Goal: Task Accomplishment & Management: Manage account settings

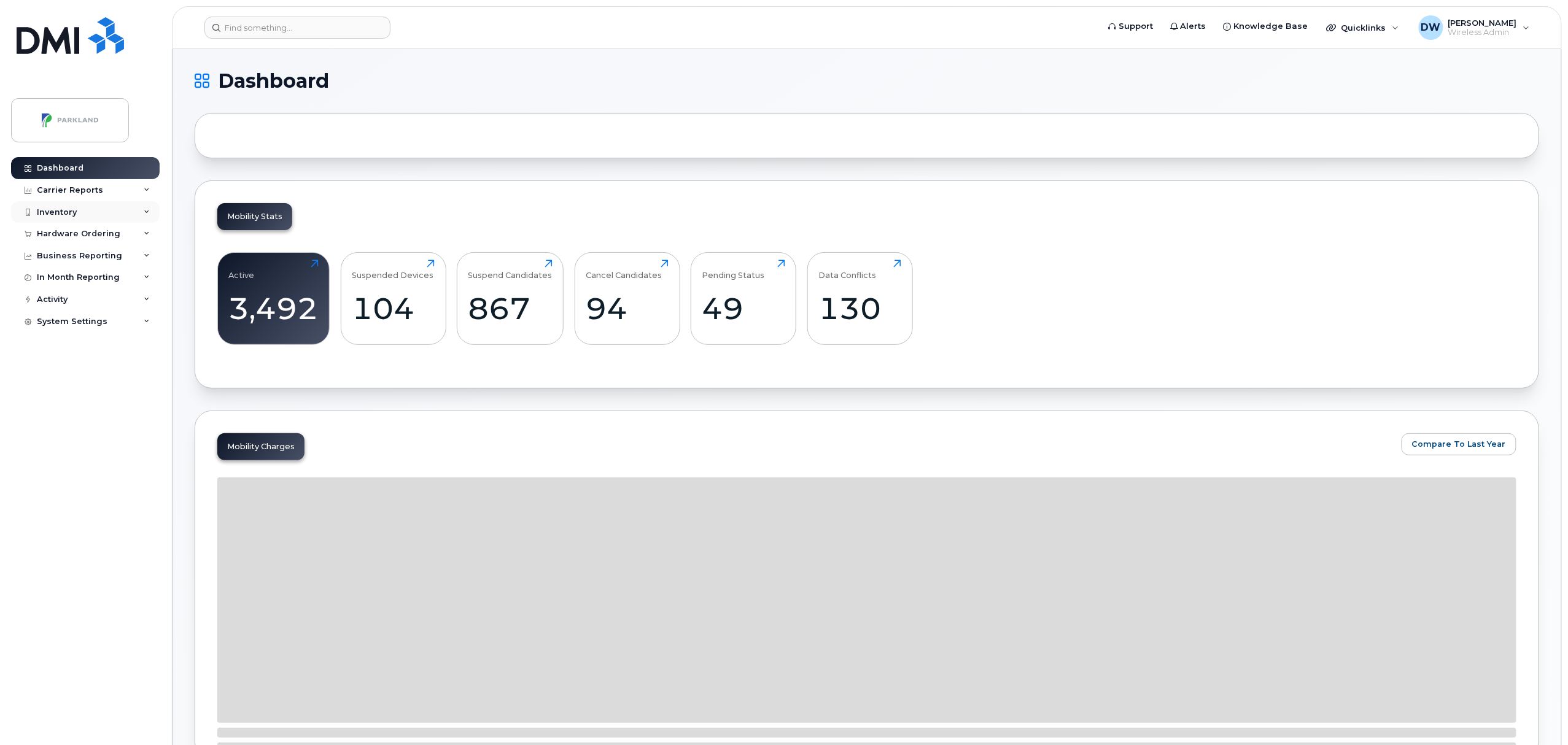
click at [52, 214] on div "Inventory" at bounding box center [56, 212] width 40 height 10
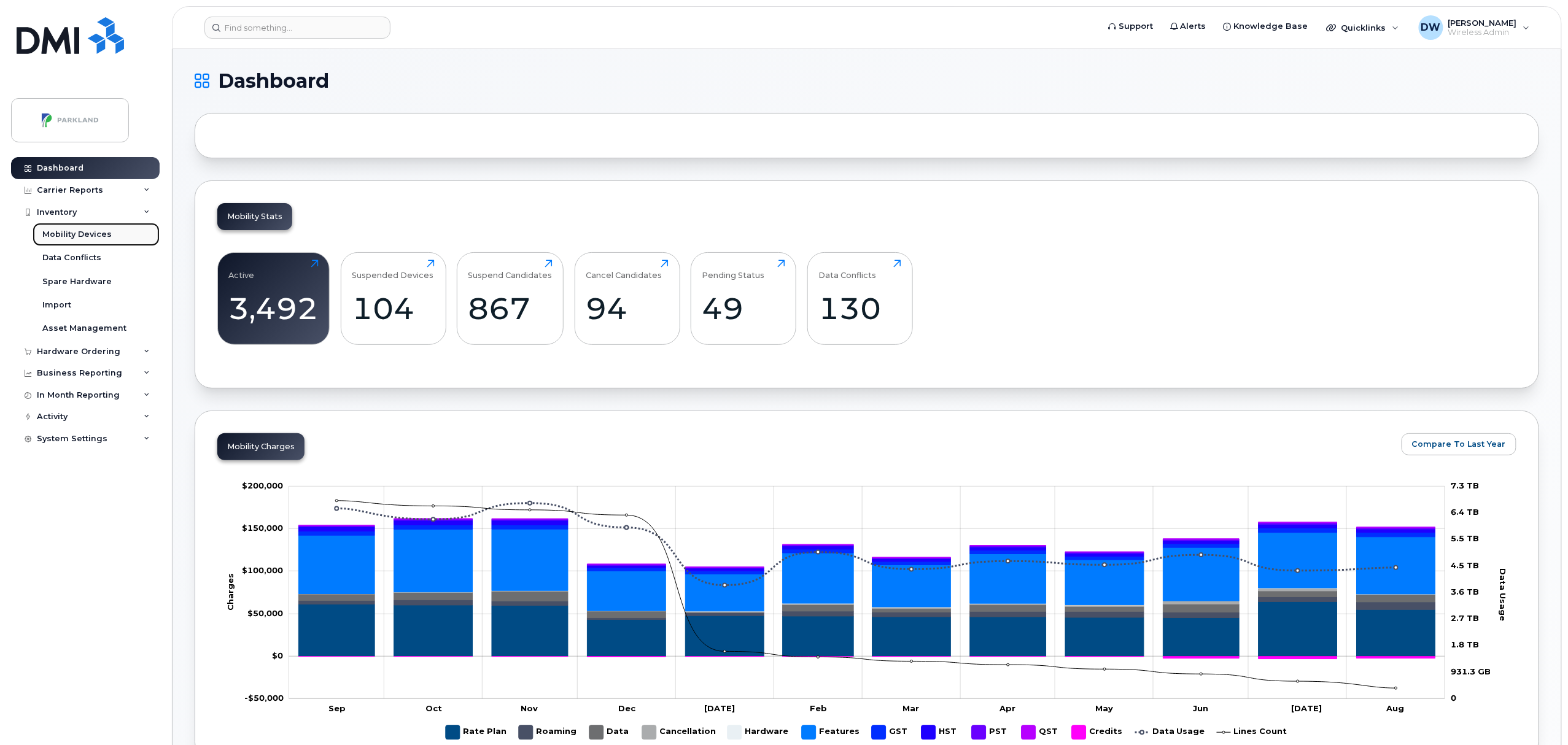
click at [97, 239] on div "Mobility Devices" at bounding box center [77, 233] width 69 height 11
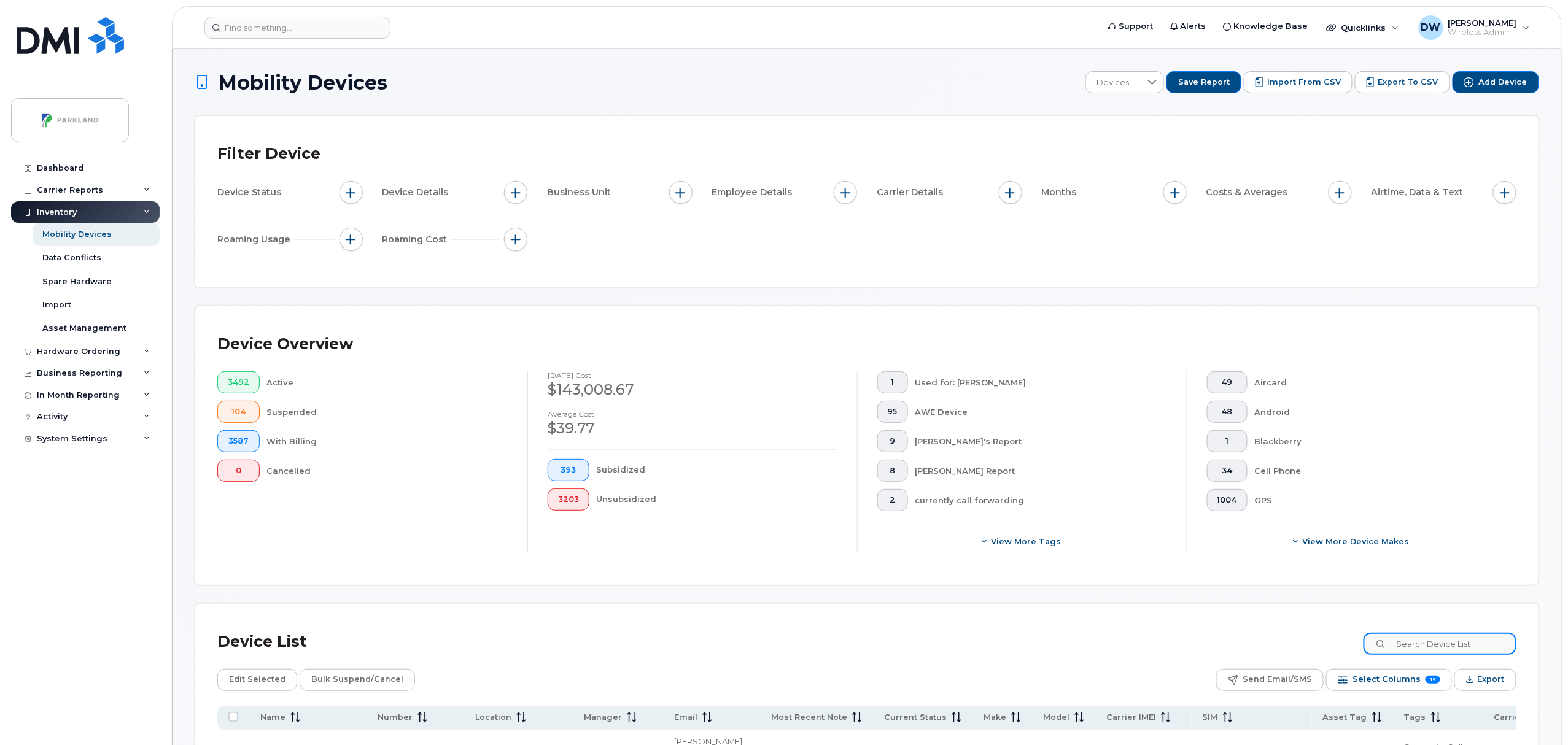
click at [1435, 646] on input at bounding box center [1440, 644] width 153 height 22
type input "fleet Tablet"
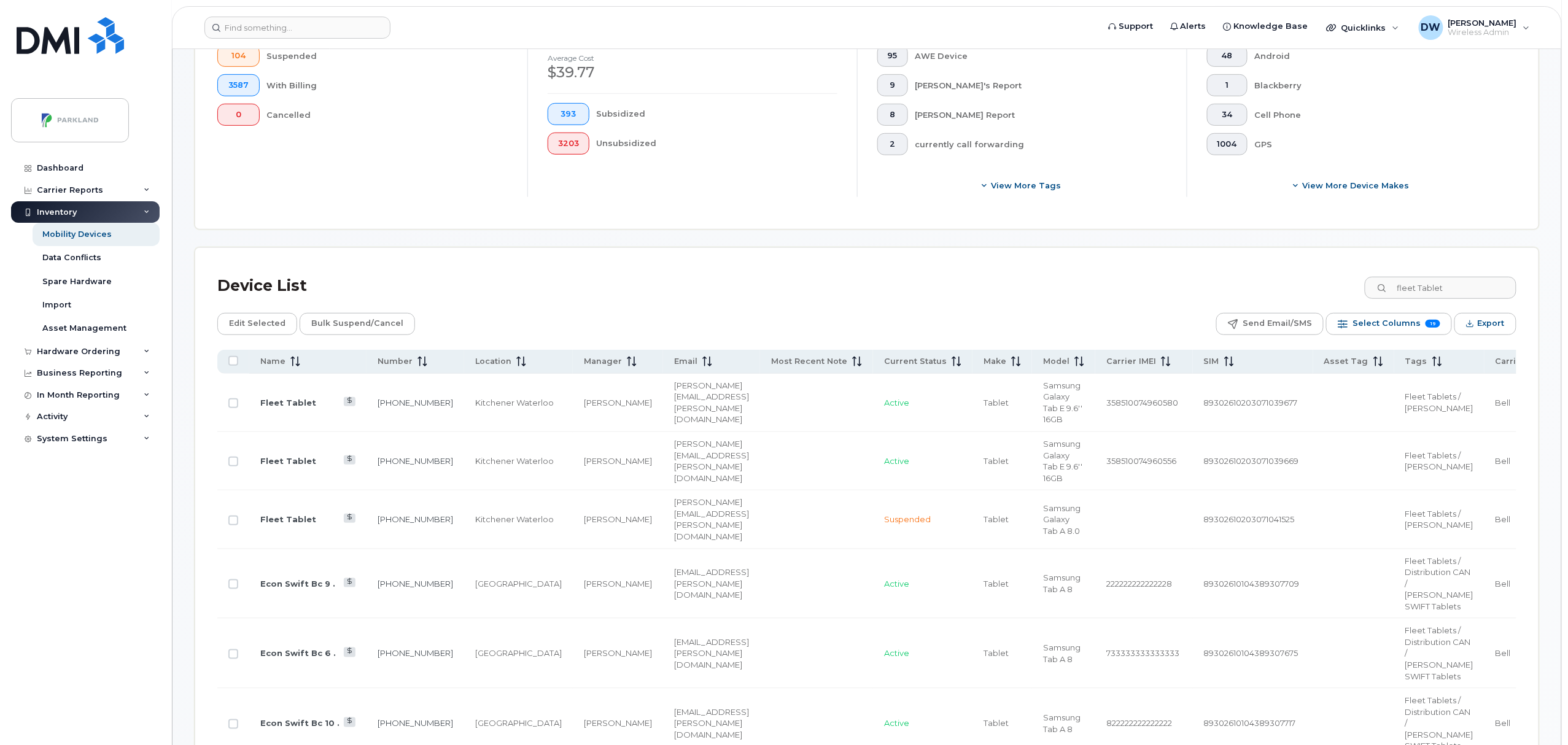
scroll to position [403, 0]
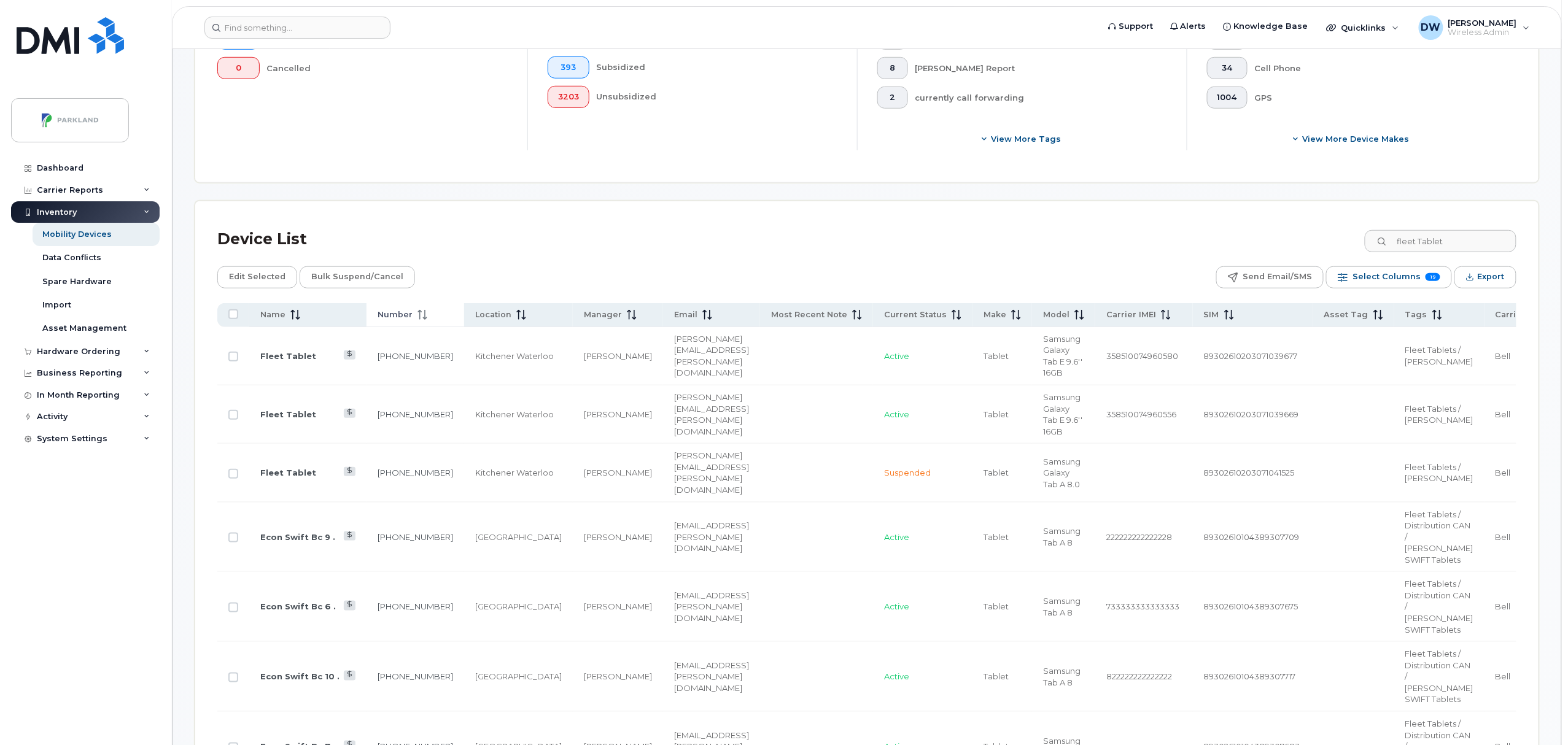
click at [419, 314] on icon at bounding box center [419, 315] width 1 height 10
click at [232, 415] on input "Row Unselected" at bounding box center [233, 415] width 10 height 10
checkbox input "true"
click at [235, 355] on input "Row Unselected" at bounding box center [233, 357] width 10 height 10
checkbox input "true"
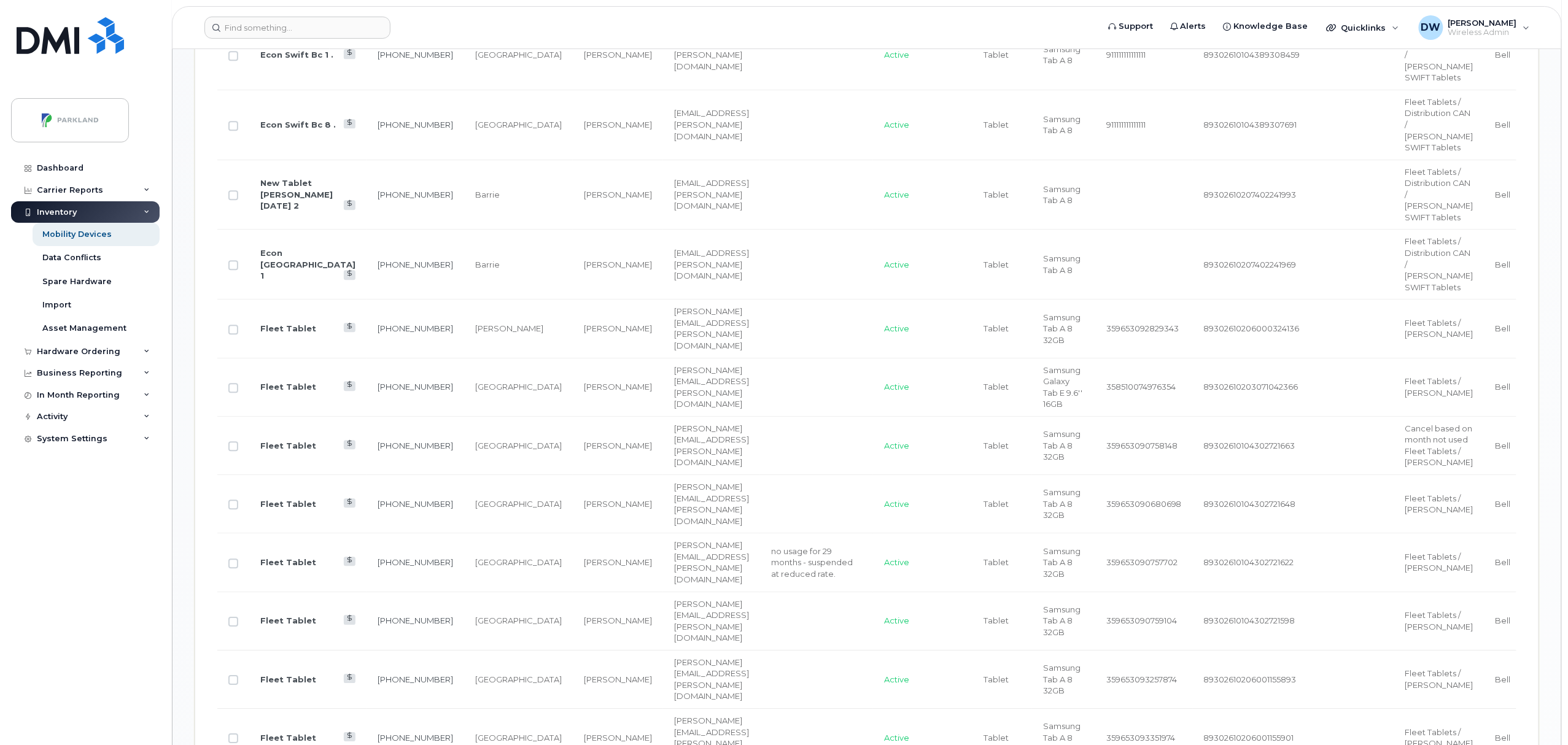
scroll to position [1463, 0]
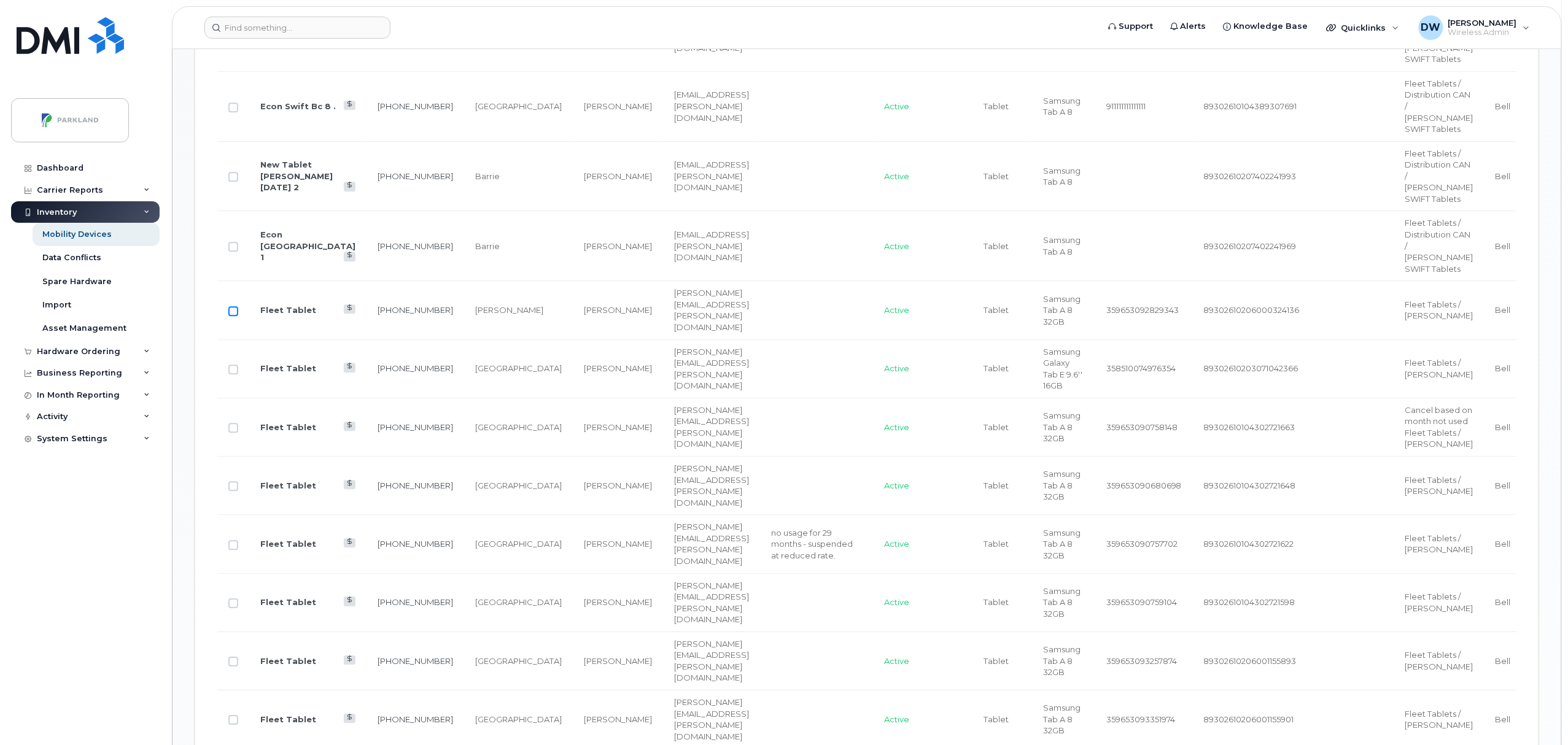
click at [234, 316] on input "Row Unselected" at bounding box center [233, 311] width 10 height 10
checkbox input "true"
click at [236, 374] on input "Row Unselected" at bounding box center [233, 370] width 10 height 10
checkbox input "true"
click at [234, 433] on input "Row Unselected" at bounding box center [233, 428] width 10 height 10
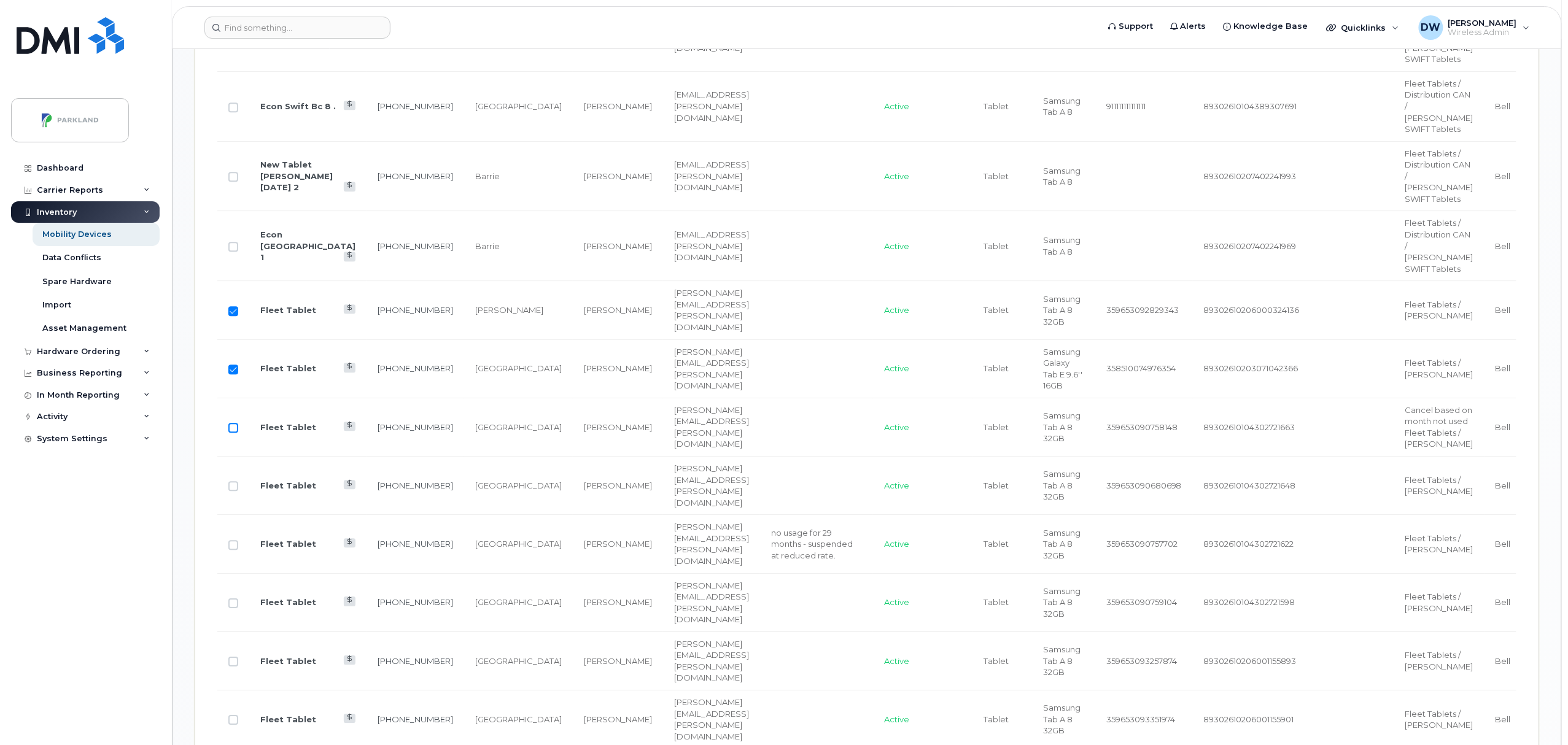
checkbox input "true"
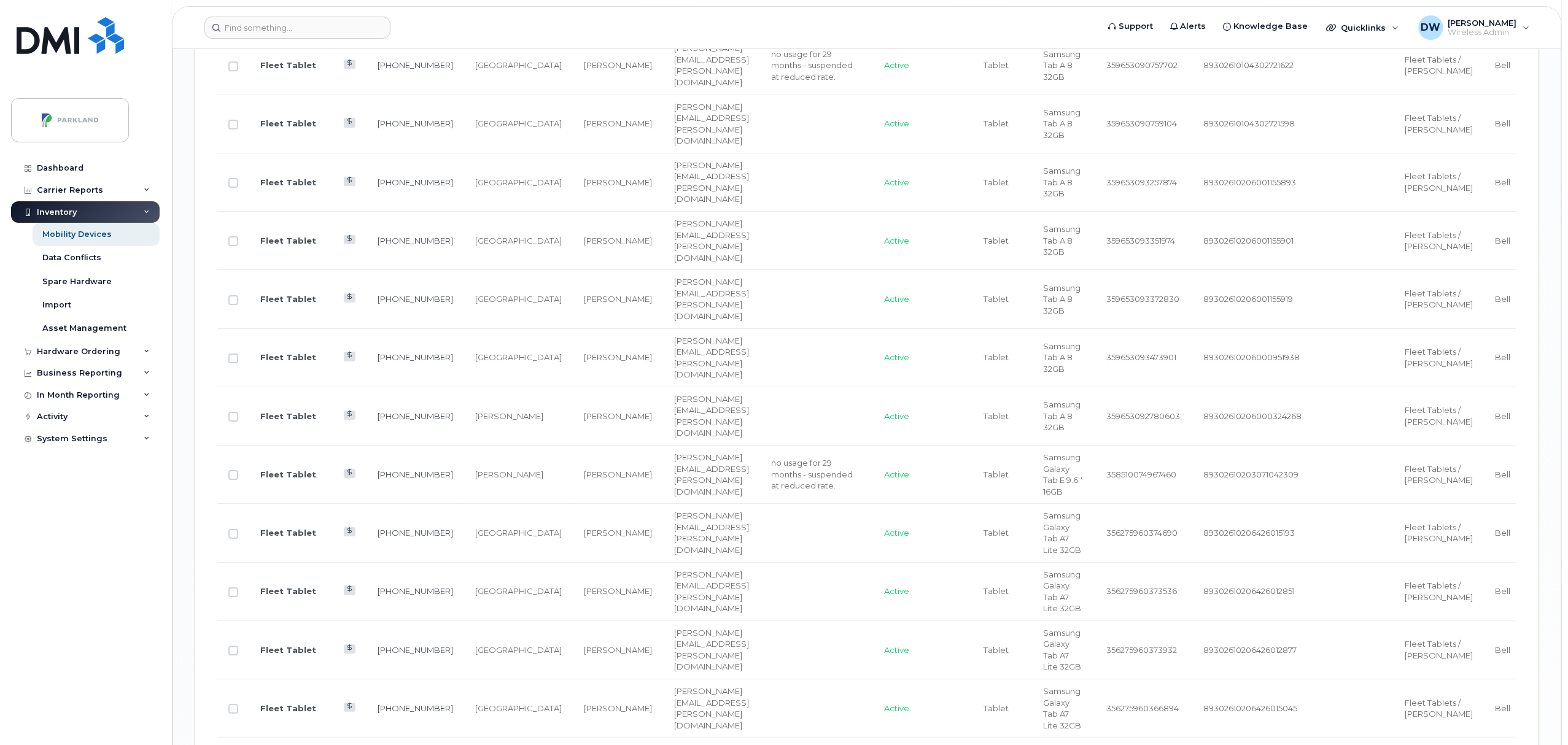
scroll to position [2003, 0]
click at [234, 11] on input "Row Unselected" at bounding box center [233, 6] width 10 height 10
checkbox input "true"
click at [234, 69] on input "Row Unselected" at bounding box center [233, 64] width 10 height 10
checkbox input "true"
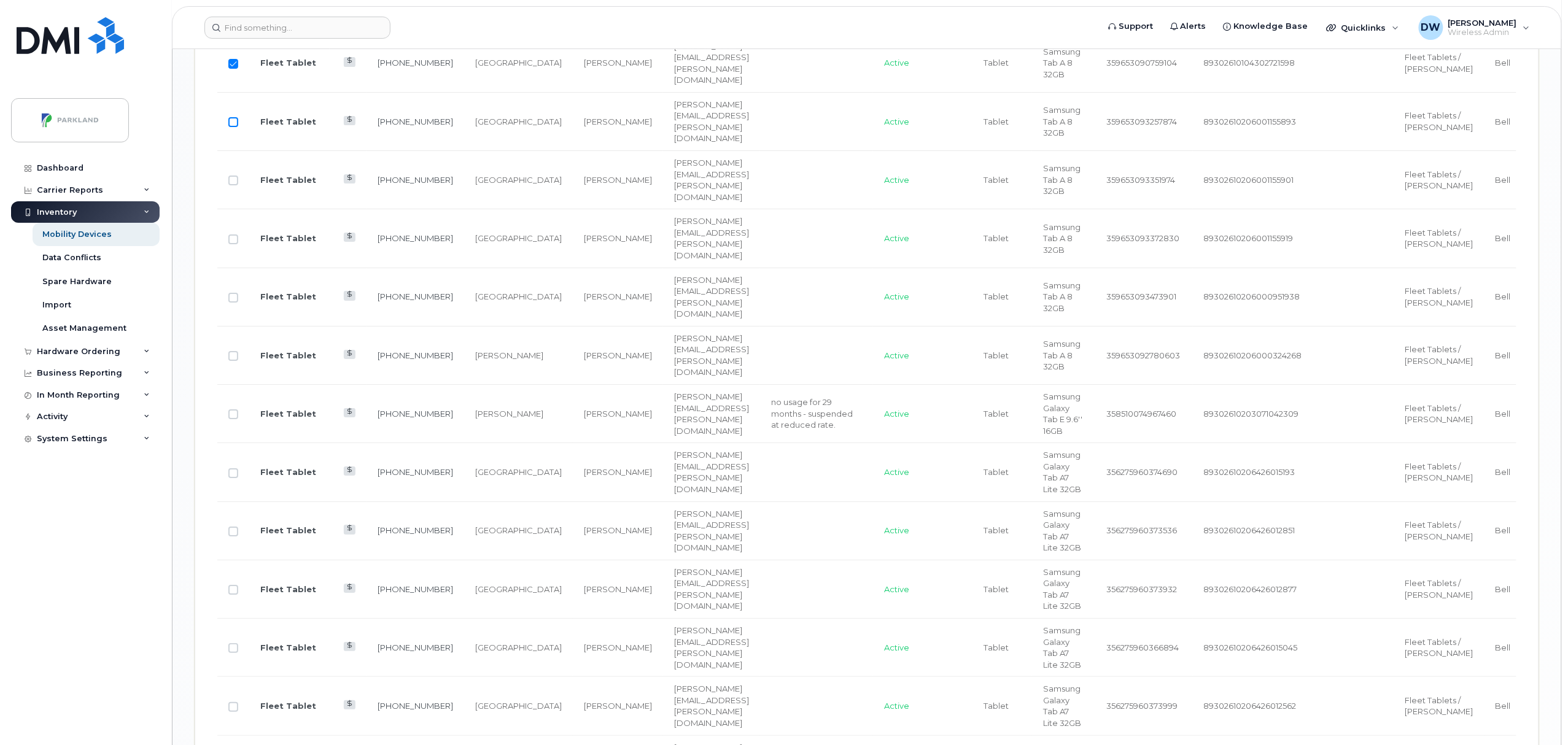
click at [234, 127] on input "Row Unselected" at bounding box center [233, 123] width 10 height 10
checkbox input "true"
click at [234, 186] on input "Row Unselected" at bounding box center [233, 181] width 10 height 10
checkbox input "true"
click at [236, 244] on input "Row Unselected" at bounding box center [233, 239] width 10 height 10
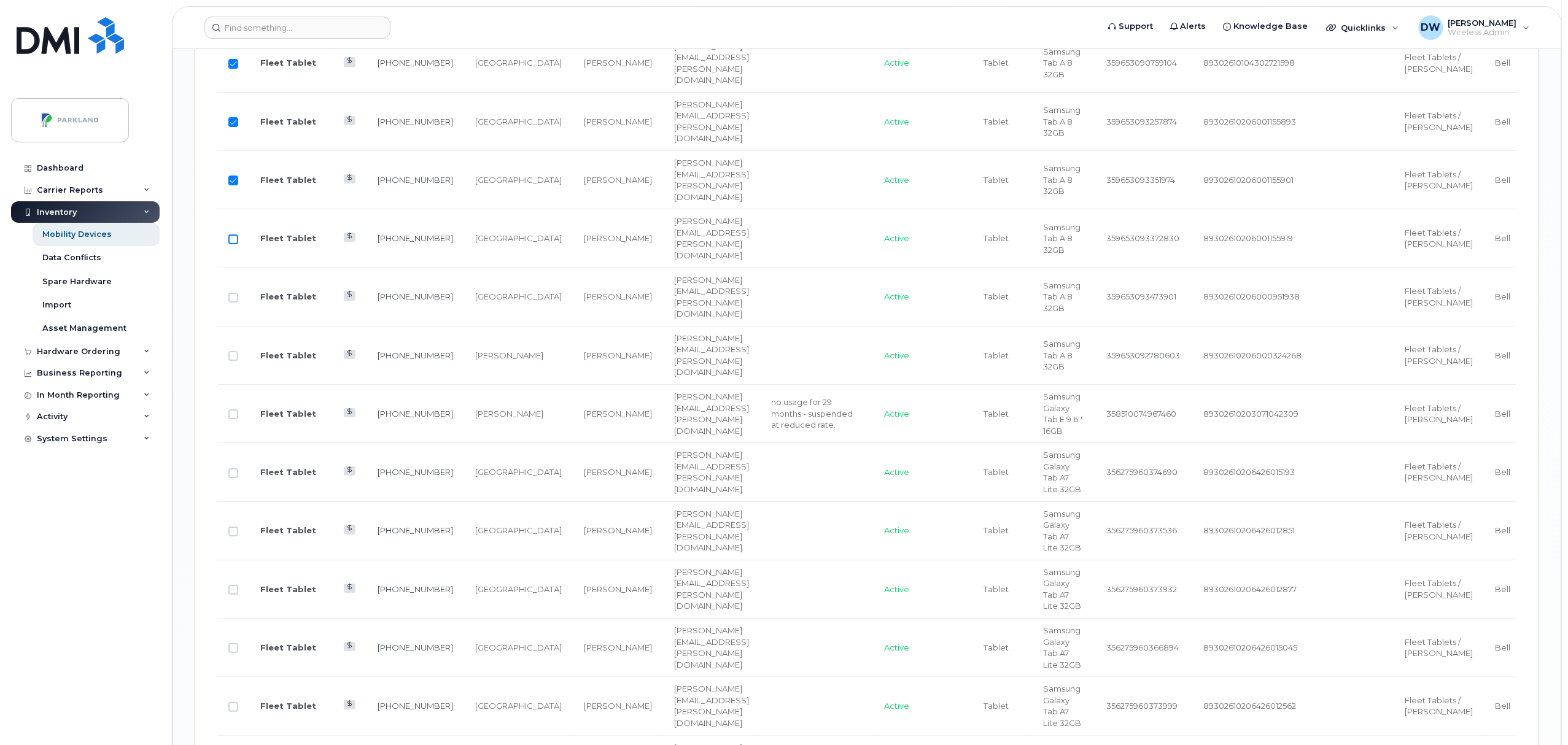
checkbox input "true"
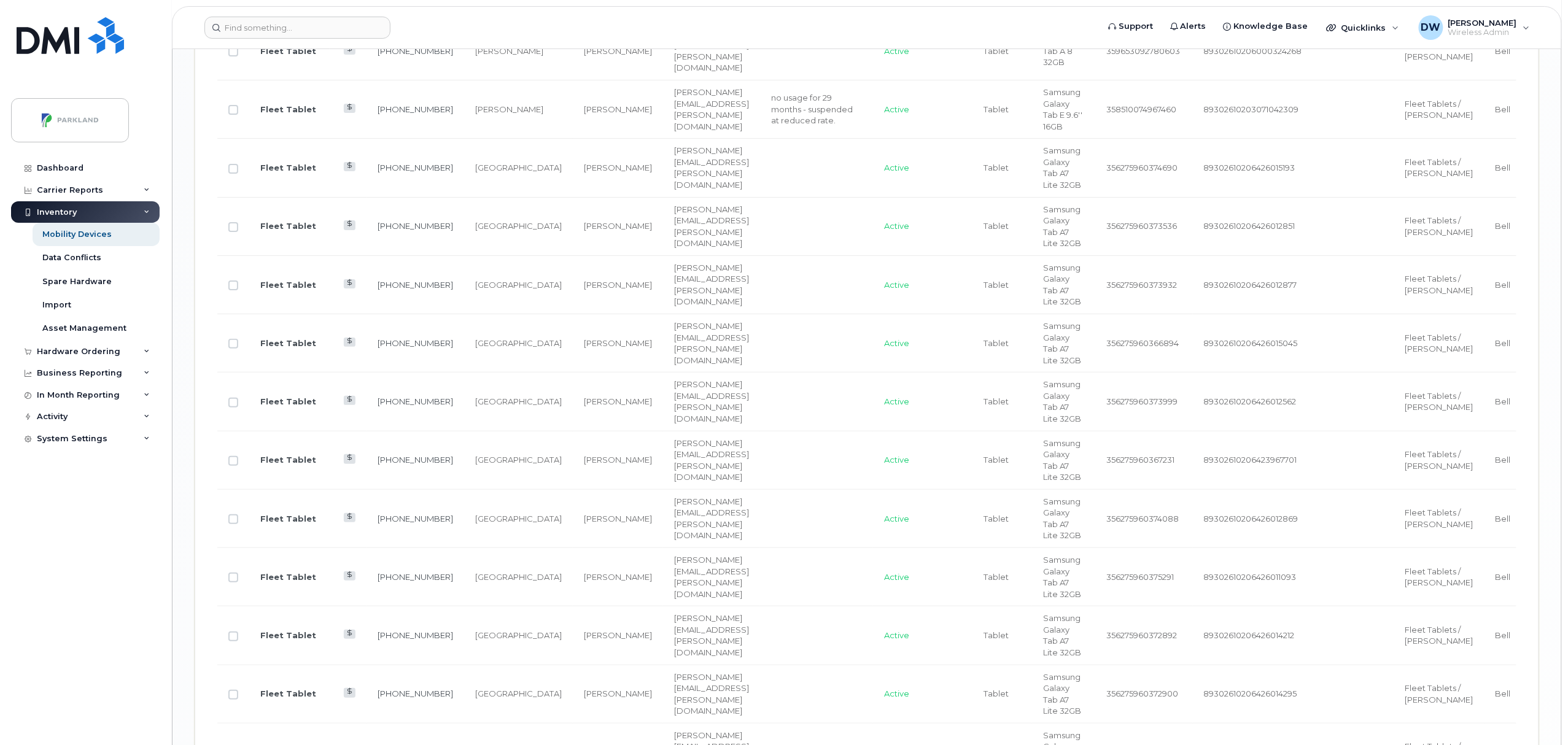
scroll to position [2368, 0]
click at [234, 53] on input "Row Unselected" at bounding box center [233, 49] width 10 height 10
checkbox input "true"
click at [234, 171] on input "Row Unselected" at bounding box center [233, 165] width 10 height 10
checkbox input "true"
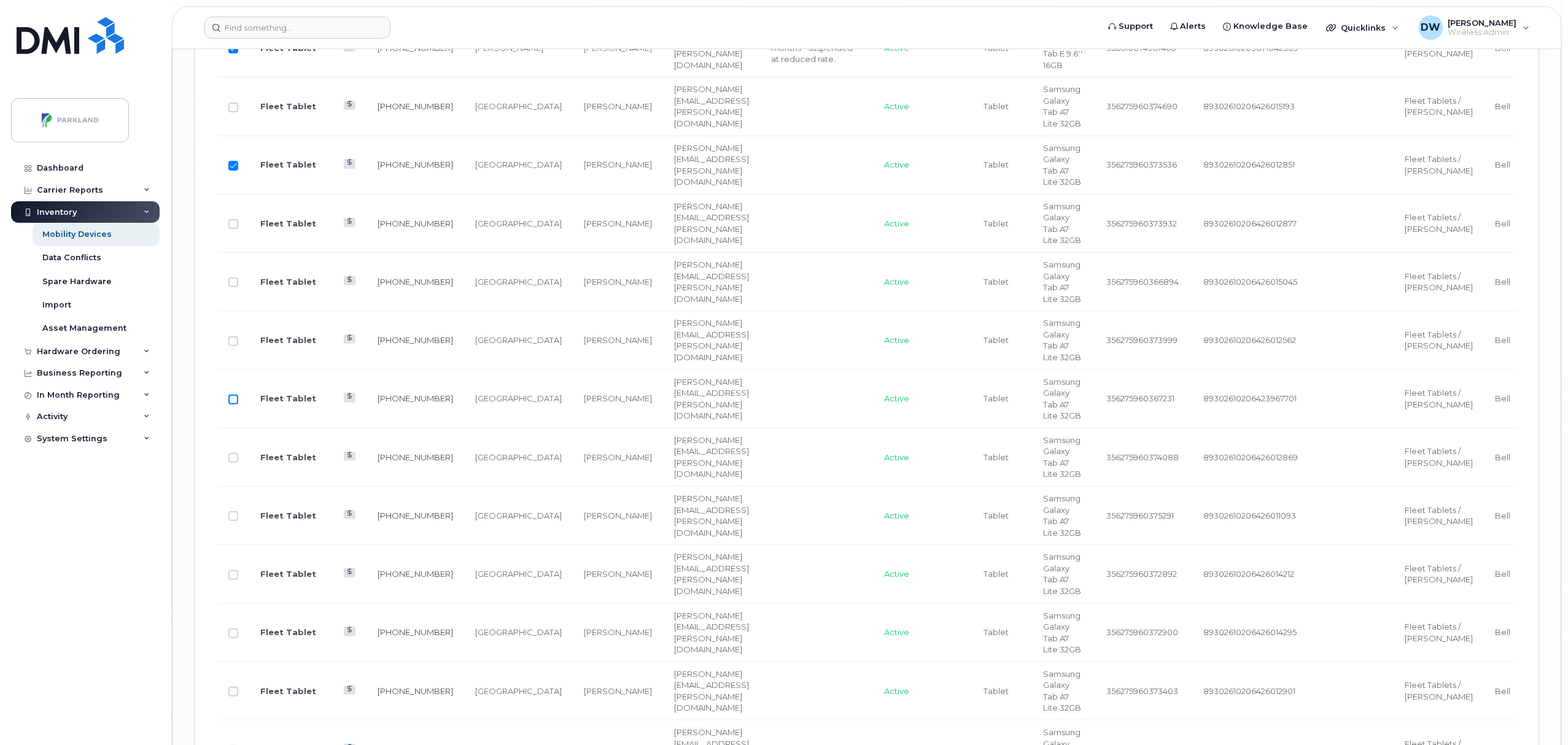
click at [230, 405] on input "Row Unselected" at bounding box center [233, 400] width 10 height 10
click at [234, 405] on input "Row Selected" at bounding box center [233, 400] width 10 height 10
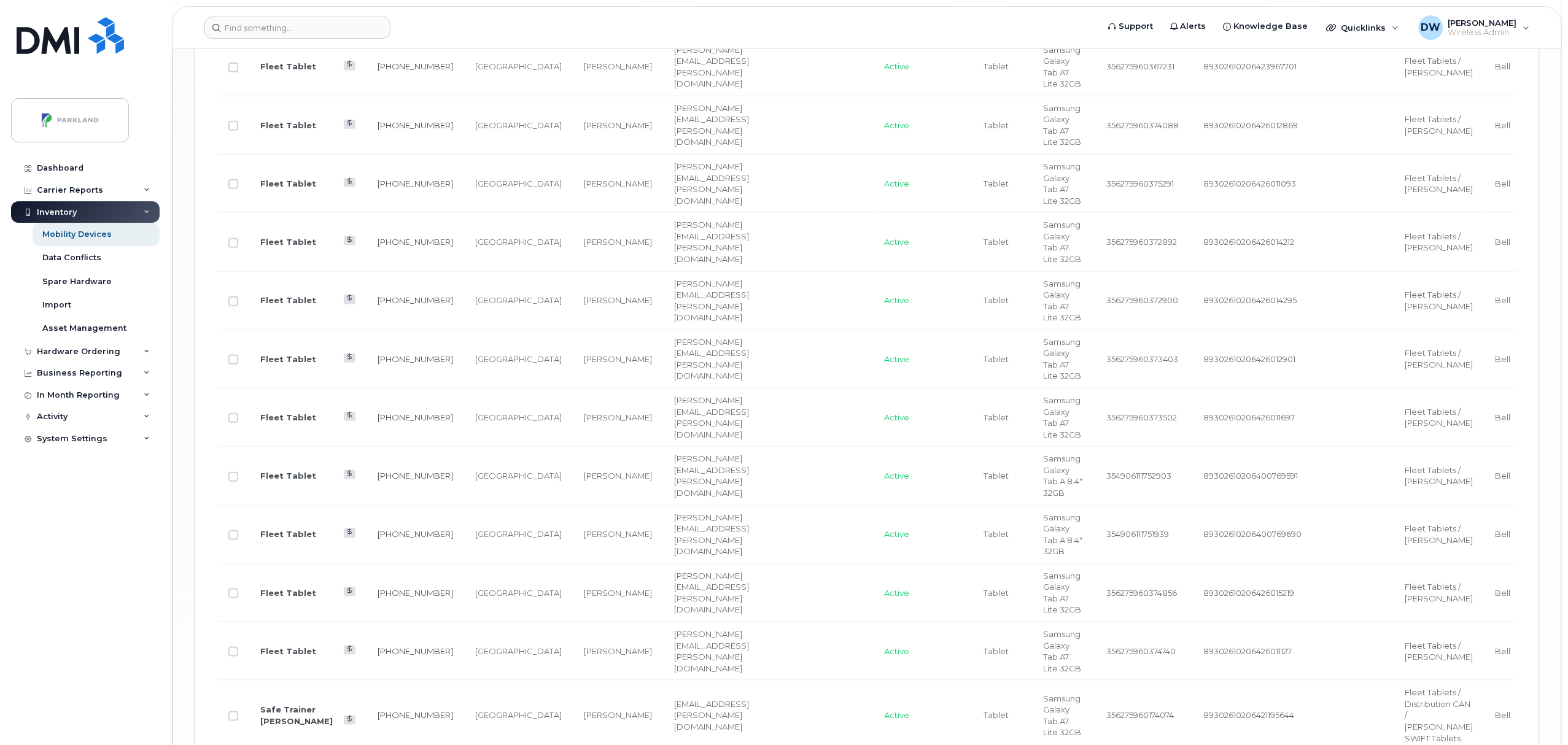
scroll to position [2739, 0]
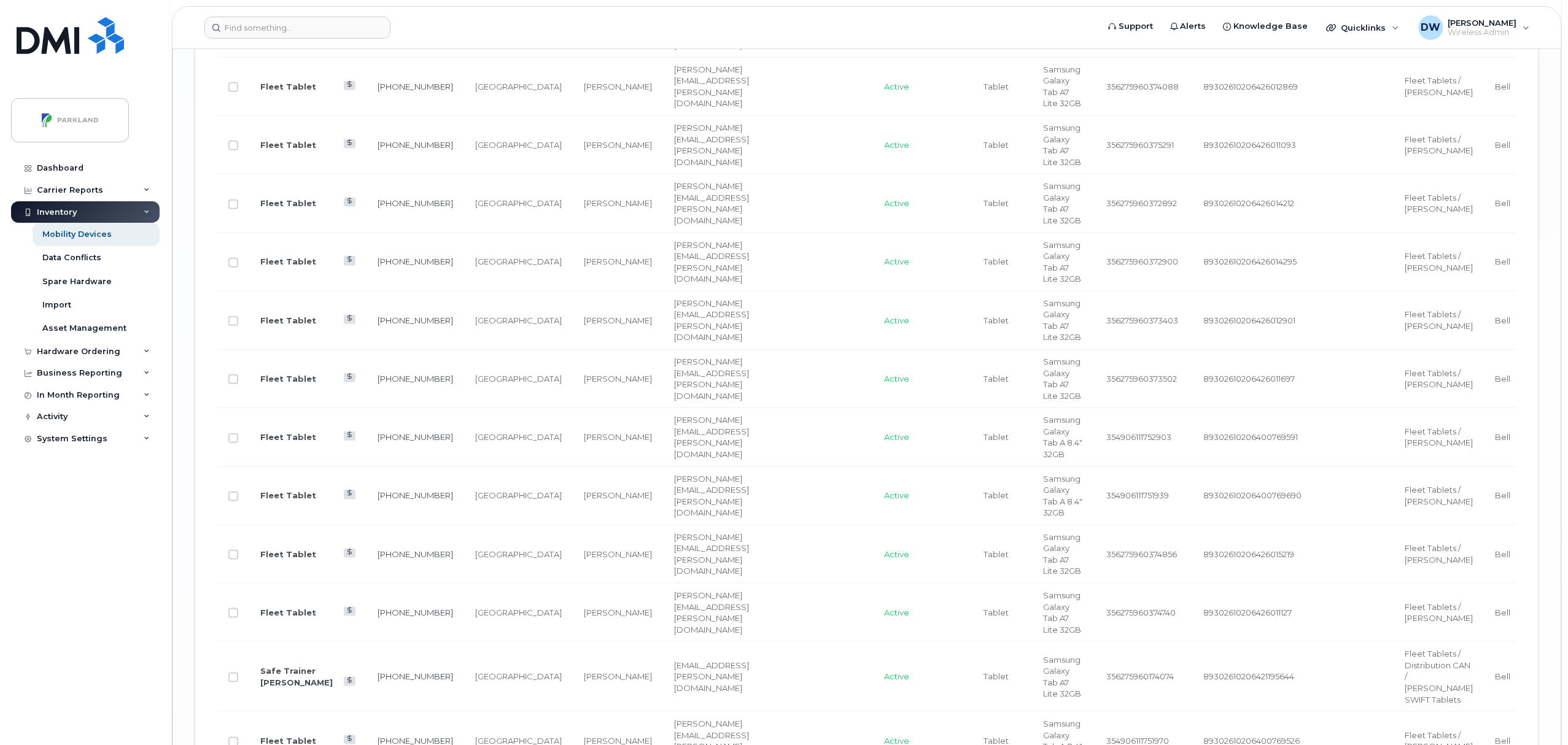
click at [231, 34] on input "Row Unselected" at bounding box center [233, 29] width 10 height 10
checkbox input "true"
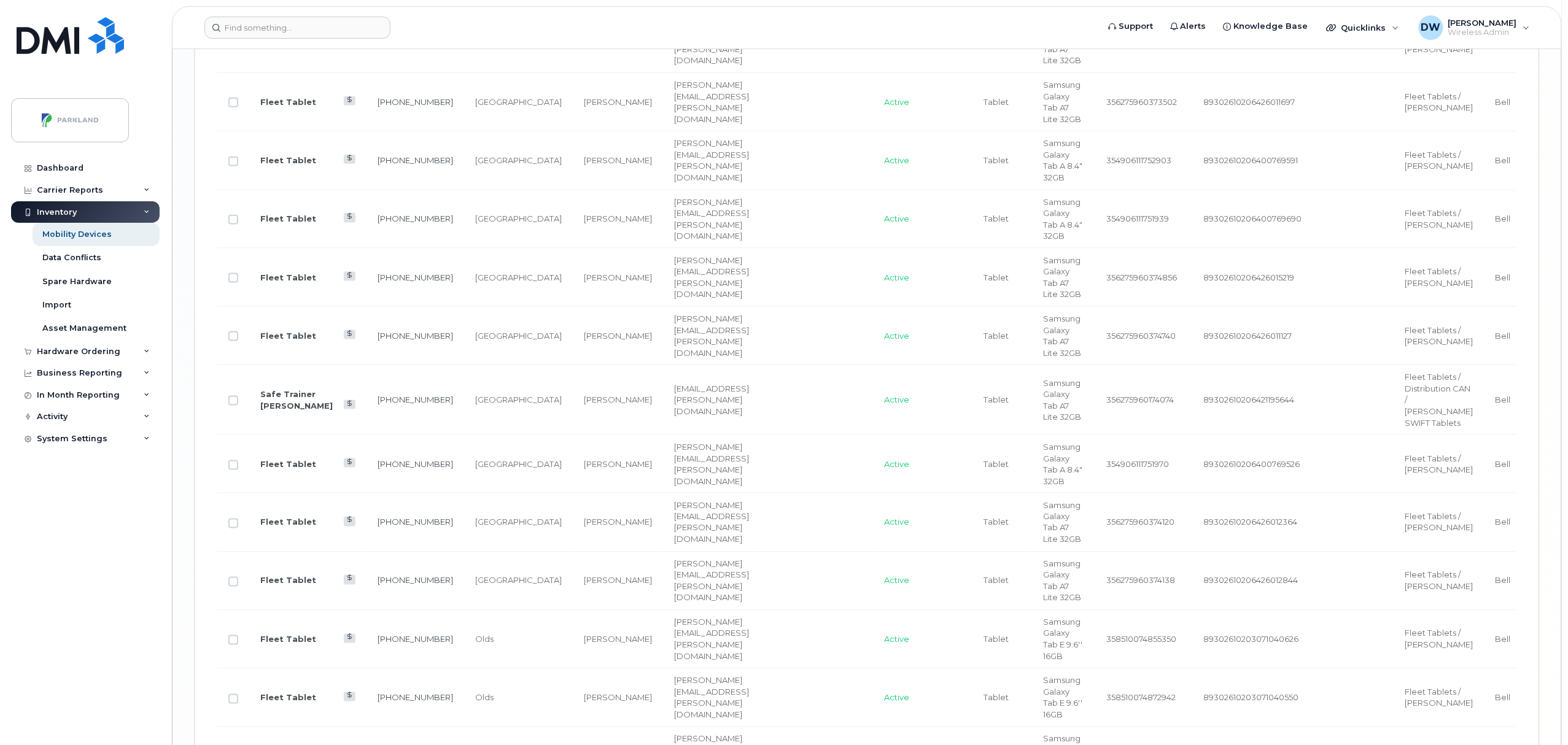
scroll to position [3030, 0]
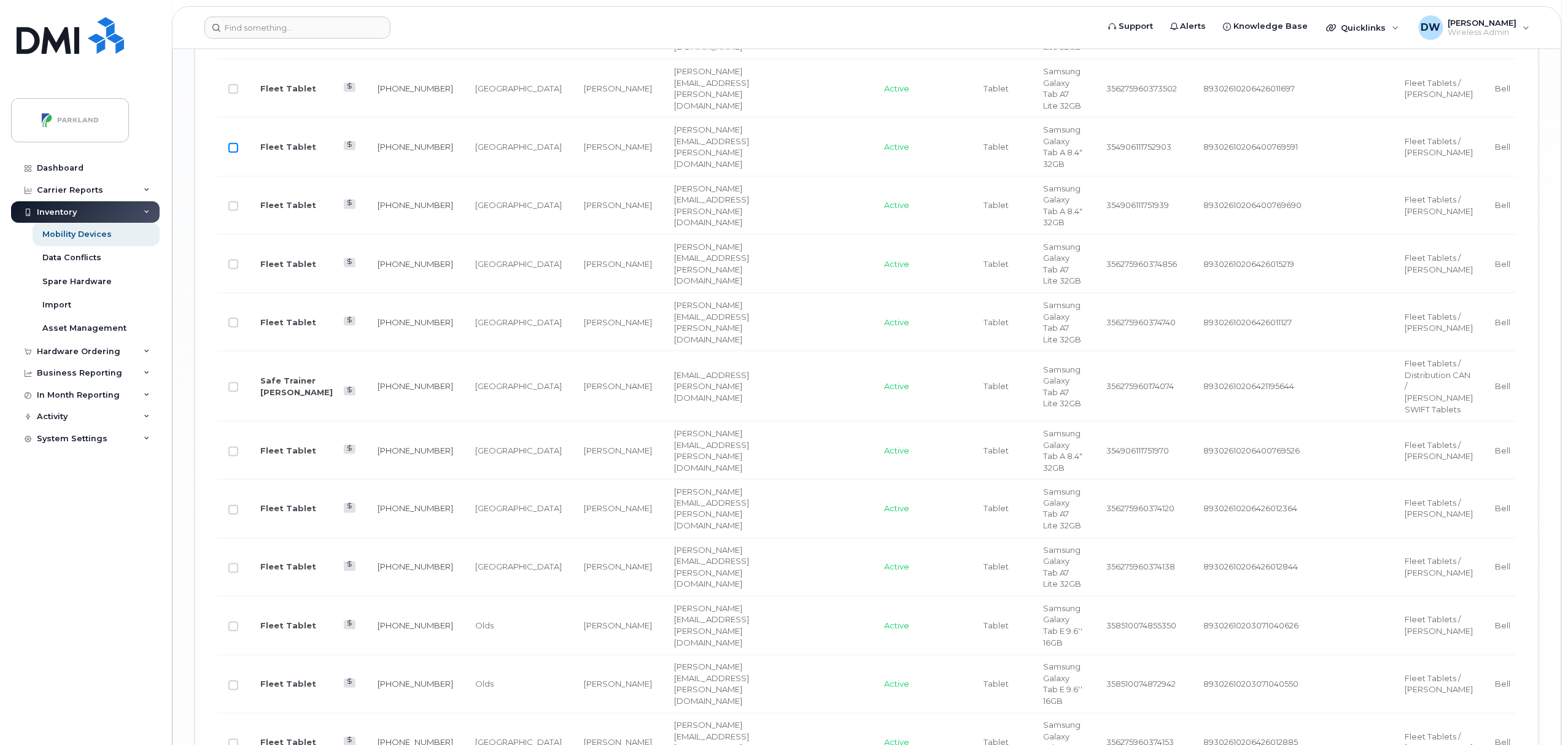
click at [233, 153] on input "Row Unselected" at bounding box center [233, 148] width 10 height 10
checkbox input "true"
click at [233, 211] on input "Row Unselected" at bounding box center [233, 206] width 10 height 10
checkbox input "true"
click at [234, 328] on input "Row Unselected" at bounding box center [233, 323] width 10 height 10
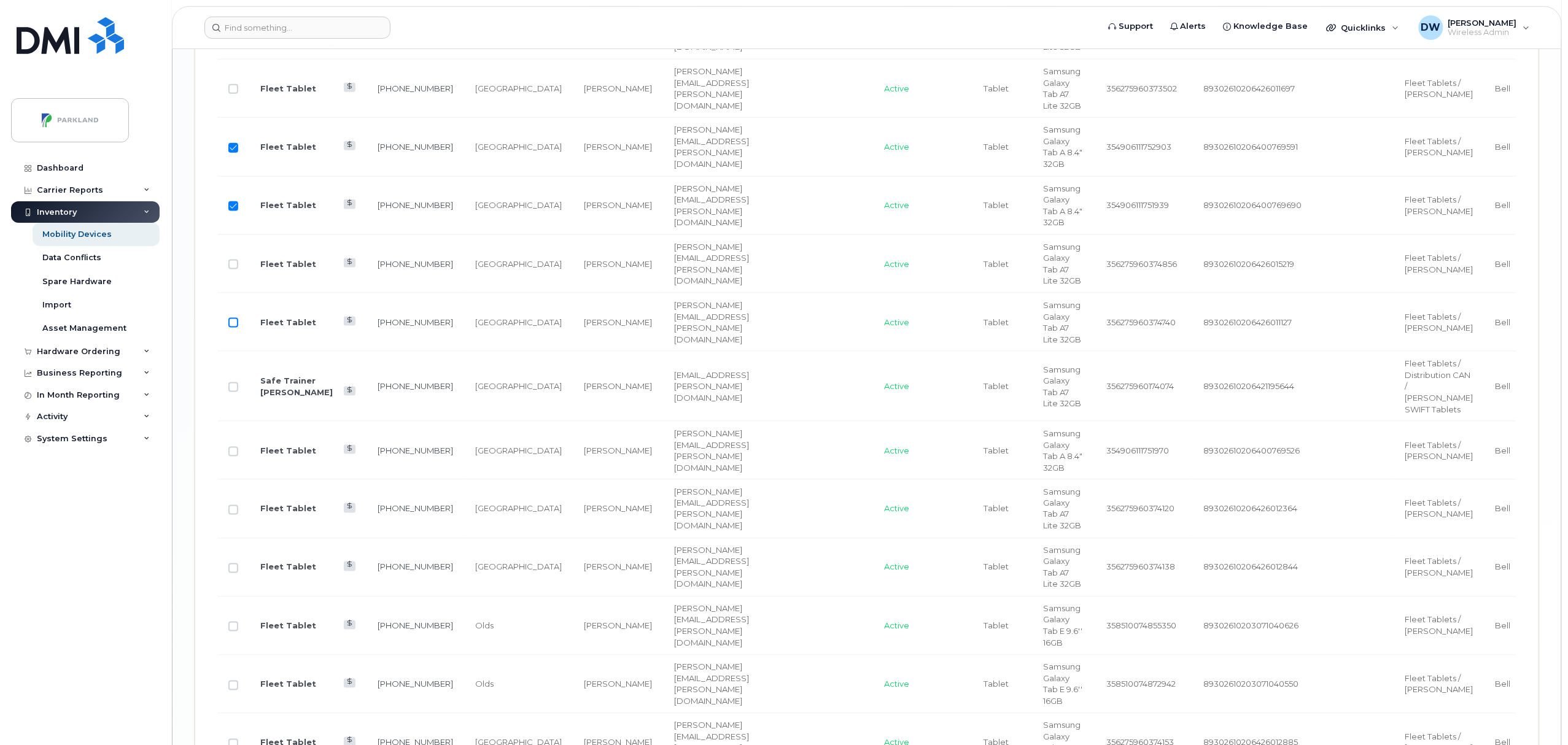
checkbox input "true"
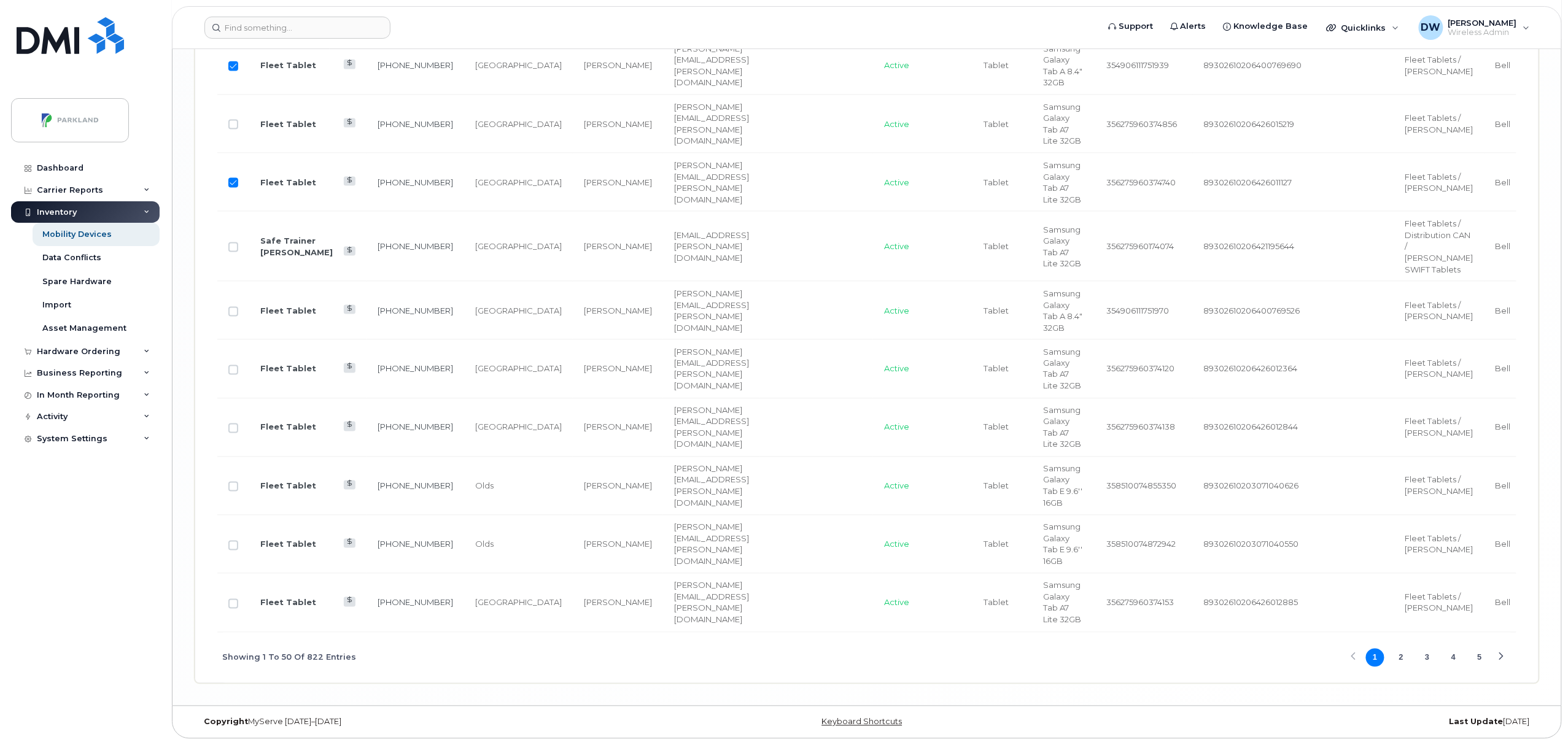
scroll to position [3498, 0]
click at [234, 317] on input "Row Unselected" at bounding box center [233, 312] width 10 height 10
checkbox input "true"
click at [235, 434] on input "Row Unselected" at bounding box center [233, 429] width 10 height 10
checkbox input "true"
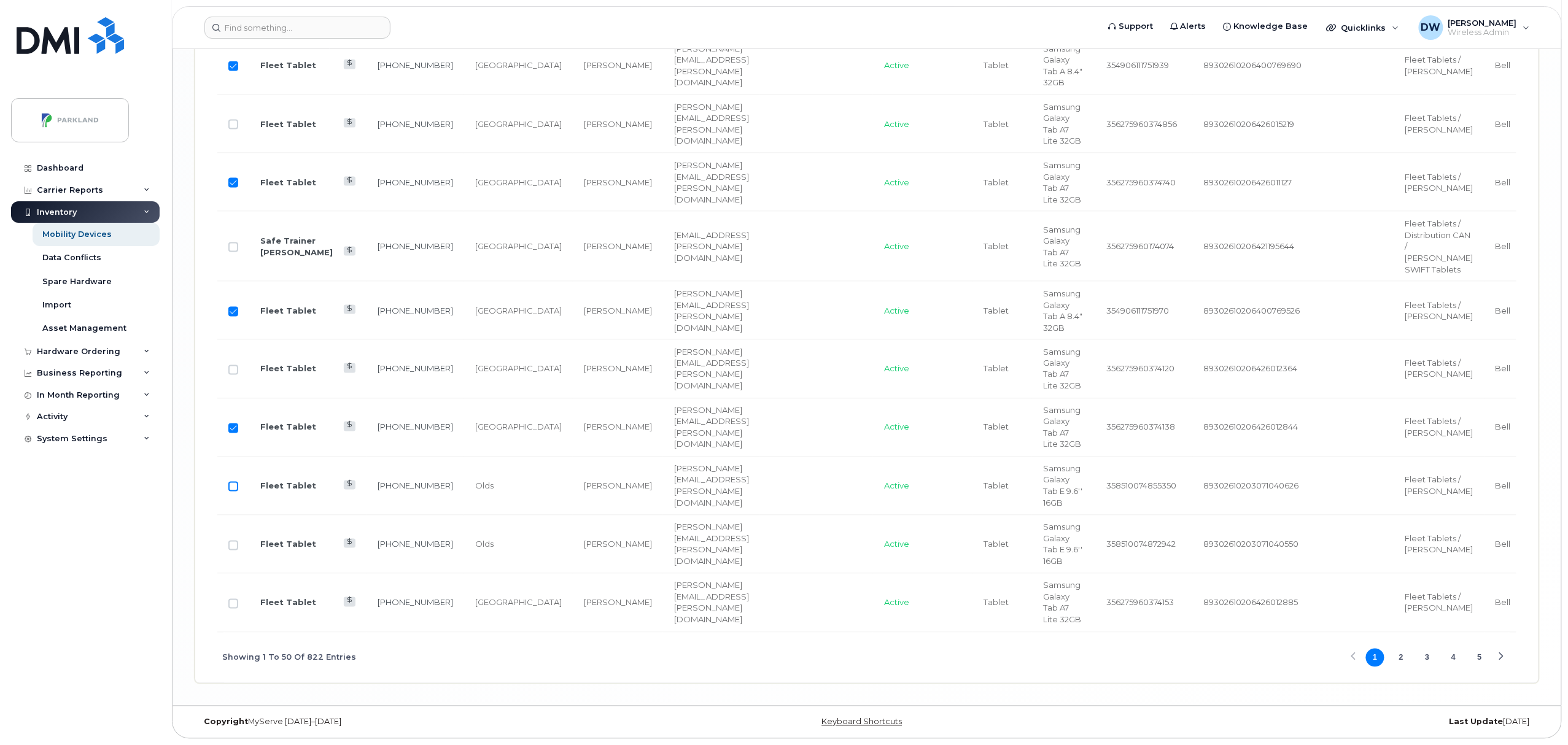
click at [232, 492] on input "Row Unselected" at bounding box center [233, 487] width 10 height 10
checkbox input "true"
click at [232, 550] on input "Row Unselected" at bounding box center [233, 546] width 10 height 10
checkbox input "true"
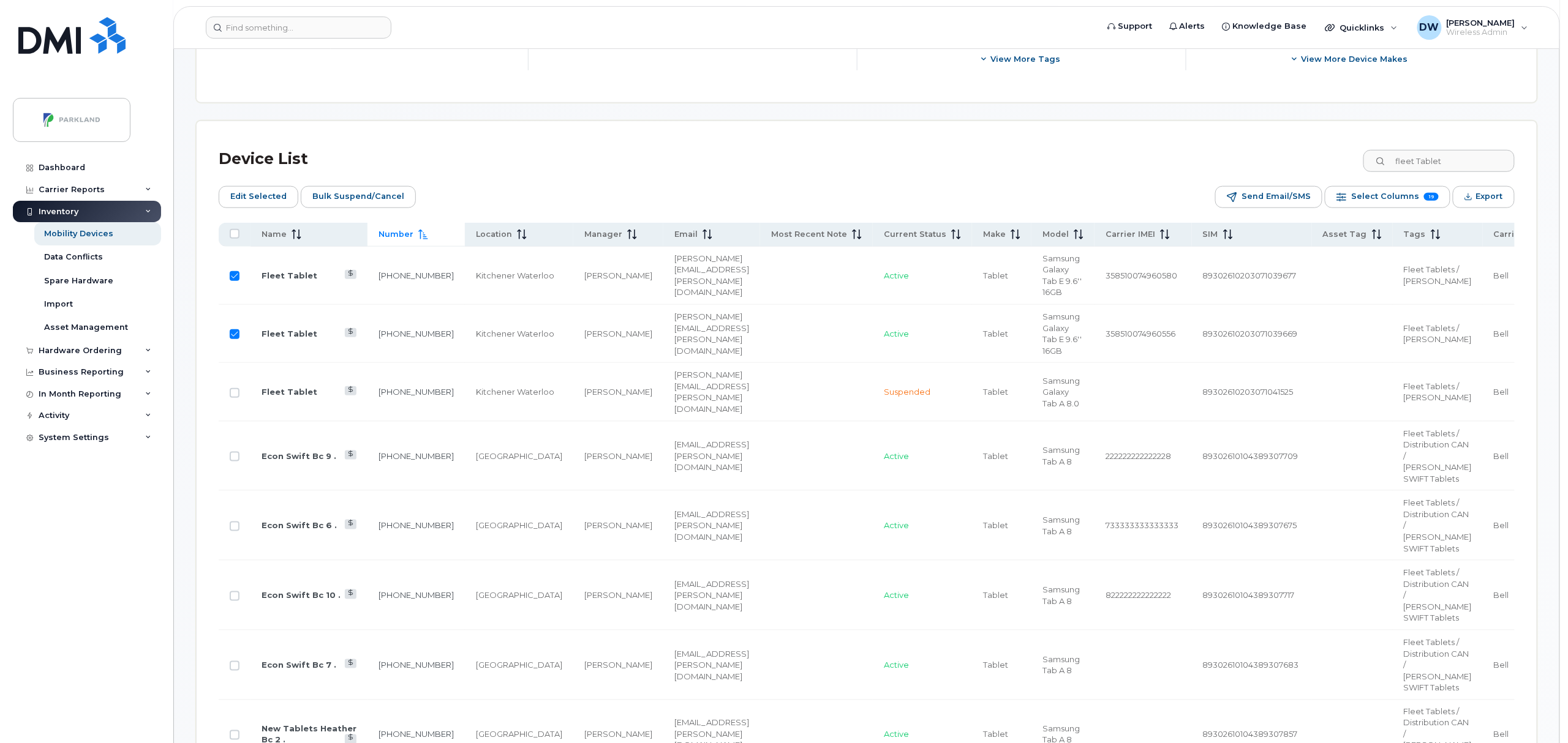
scroll to position [411, 0]
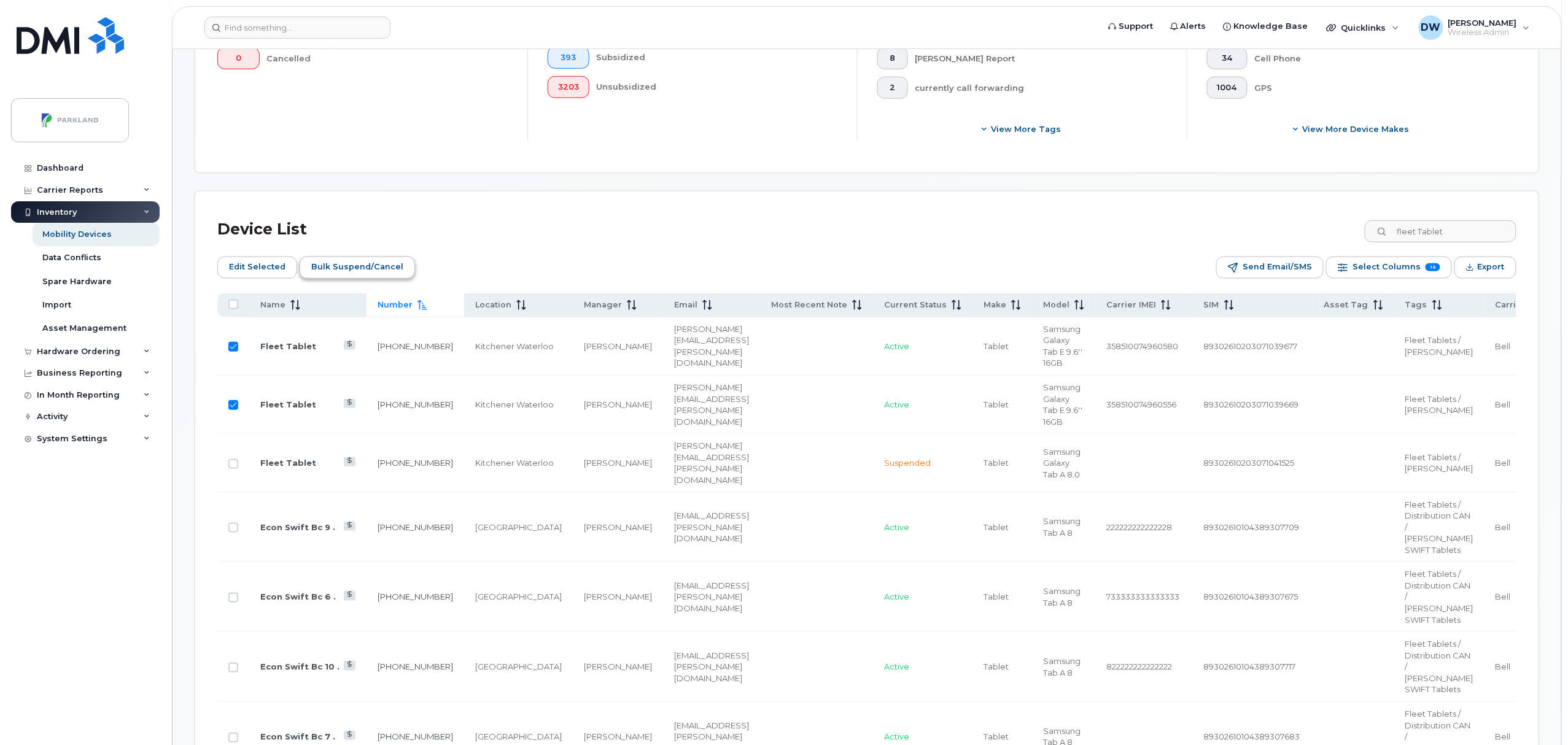
click at [346, 266] on span "Bulk Suspend/Cancel" at bounding box center [357, 266] width 92 height 18
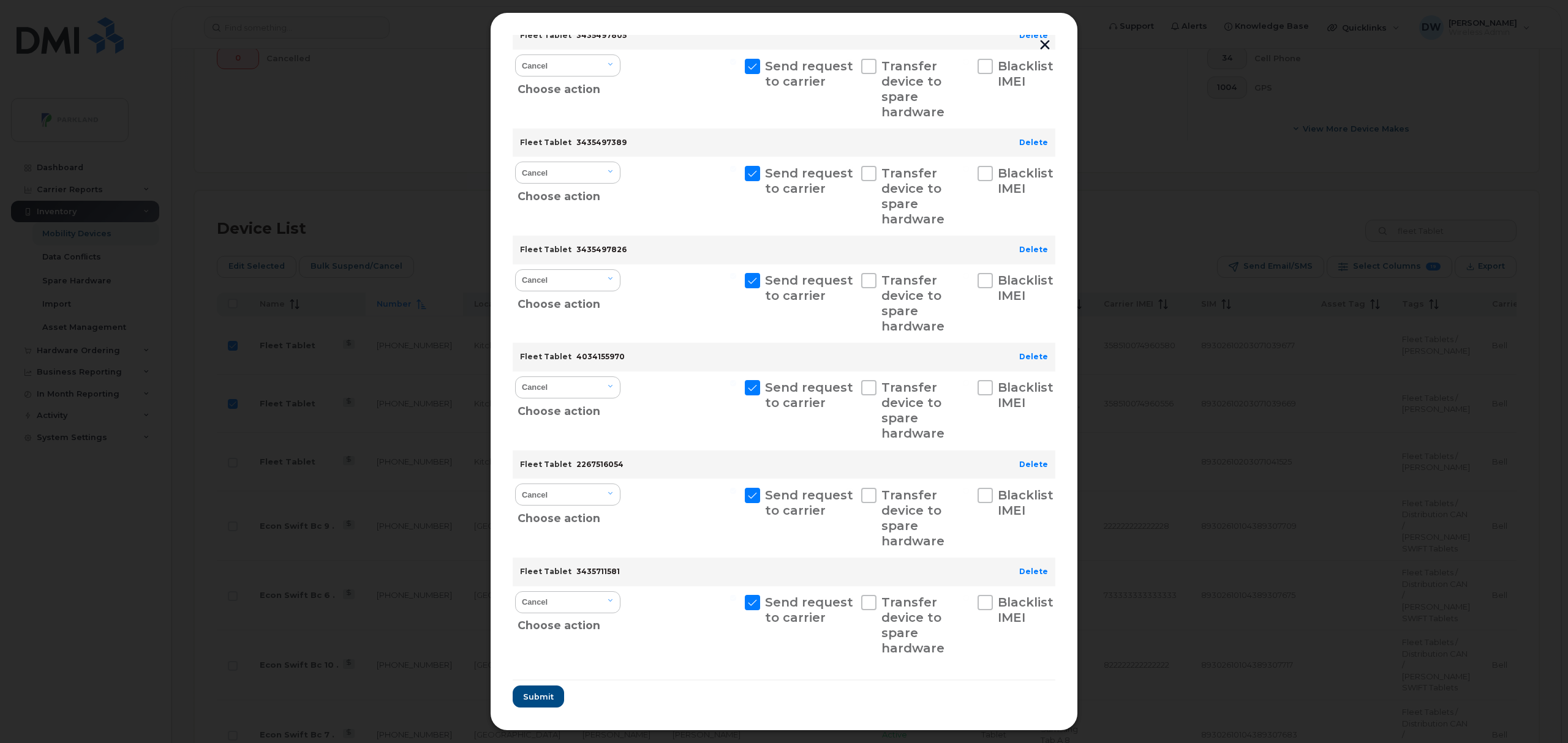
scroll to position [1668, 0]
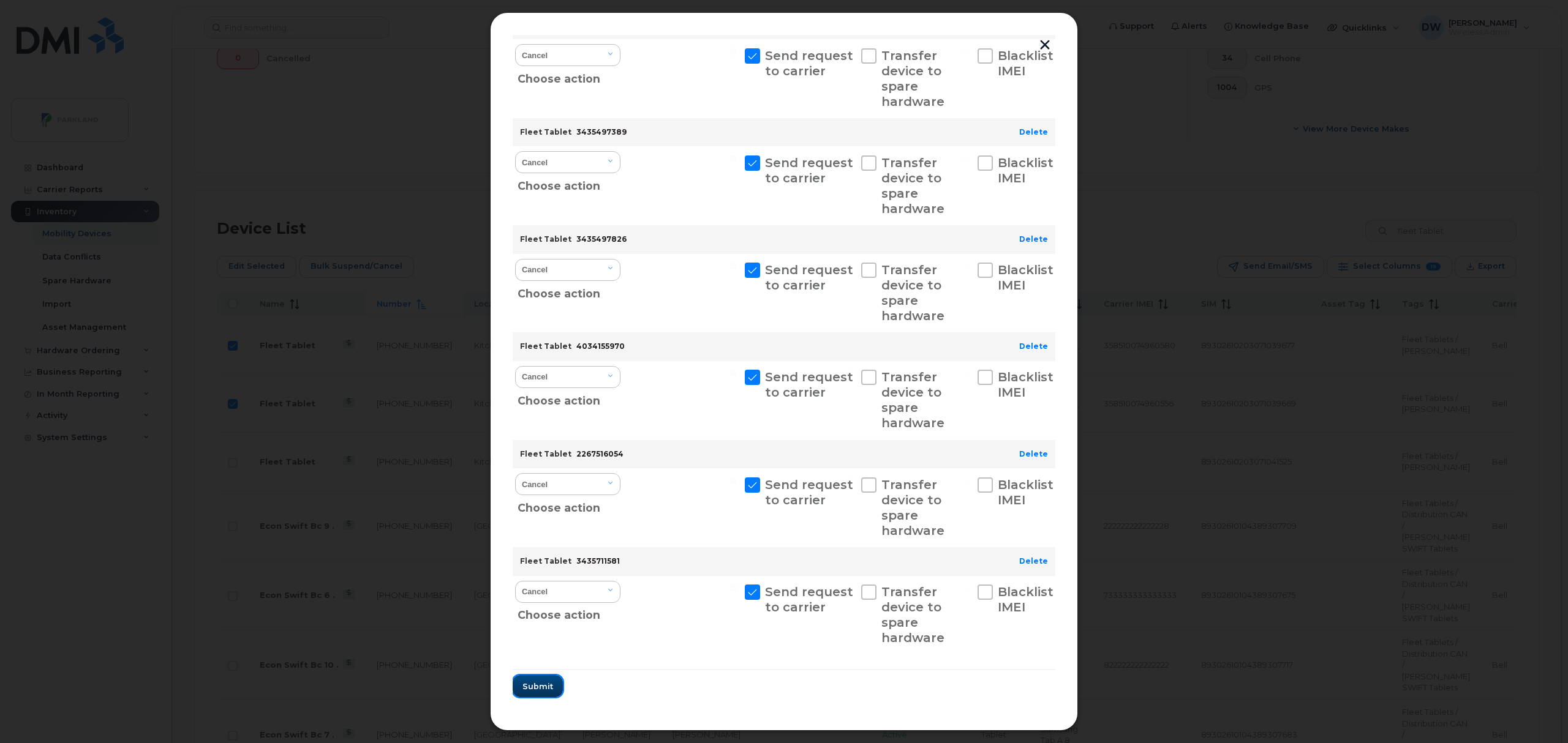
click at [542, 686] on span "Submit" at bounding box center [539, 687] width 31 height 12
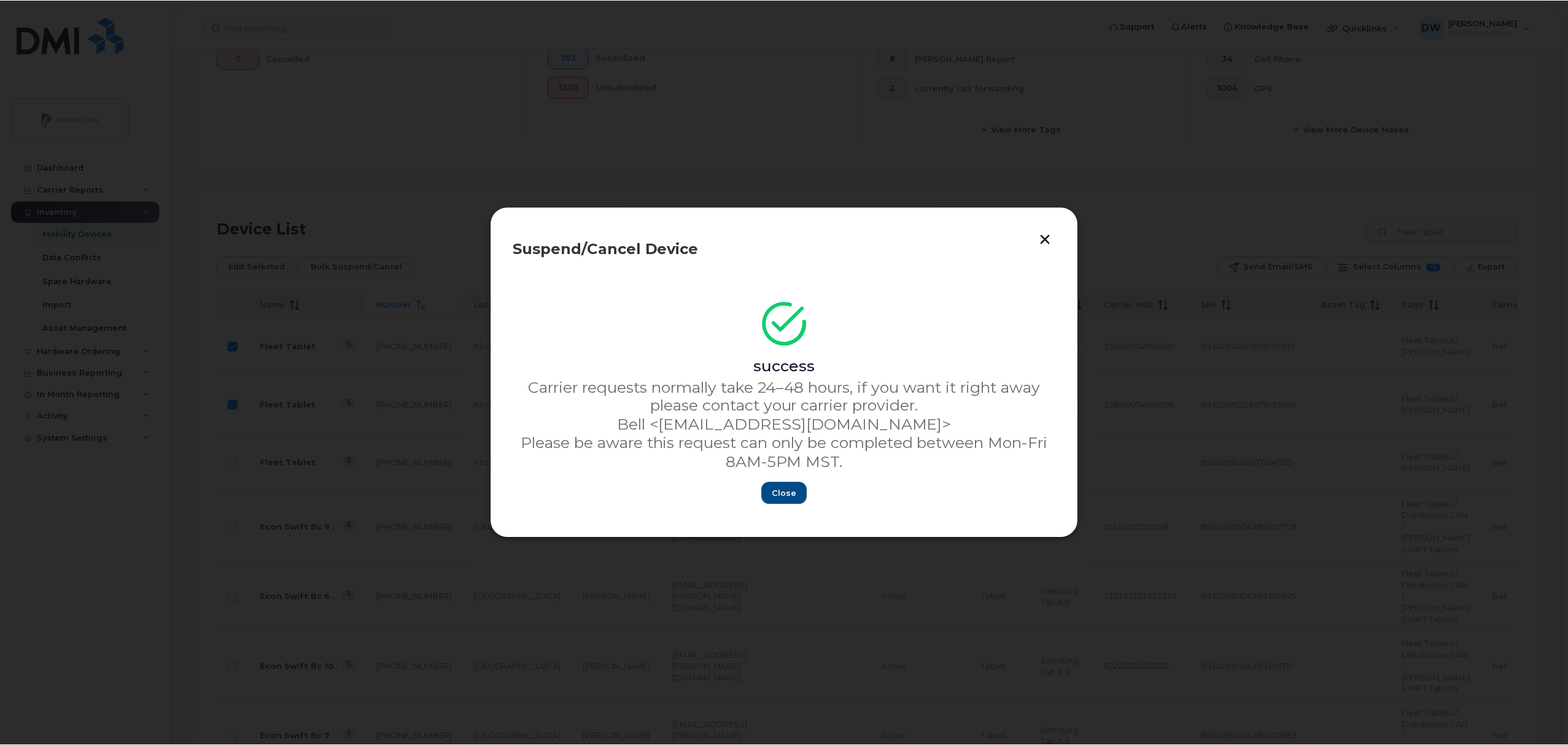
scroll to position [0, 0]
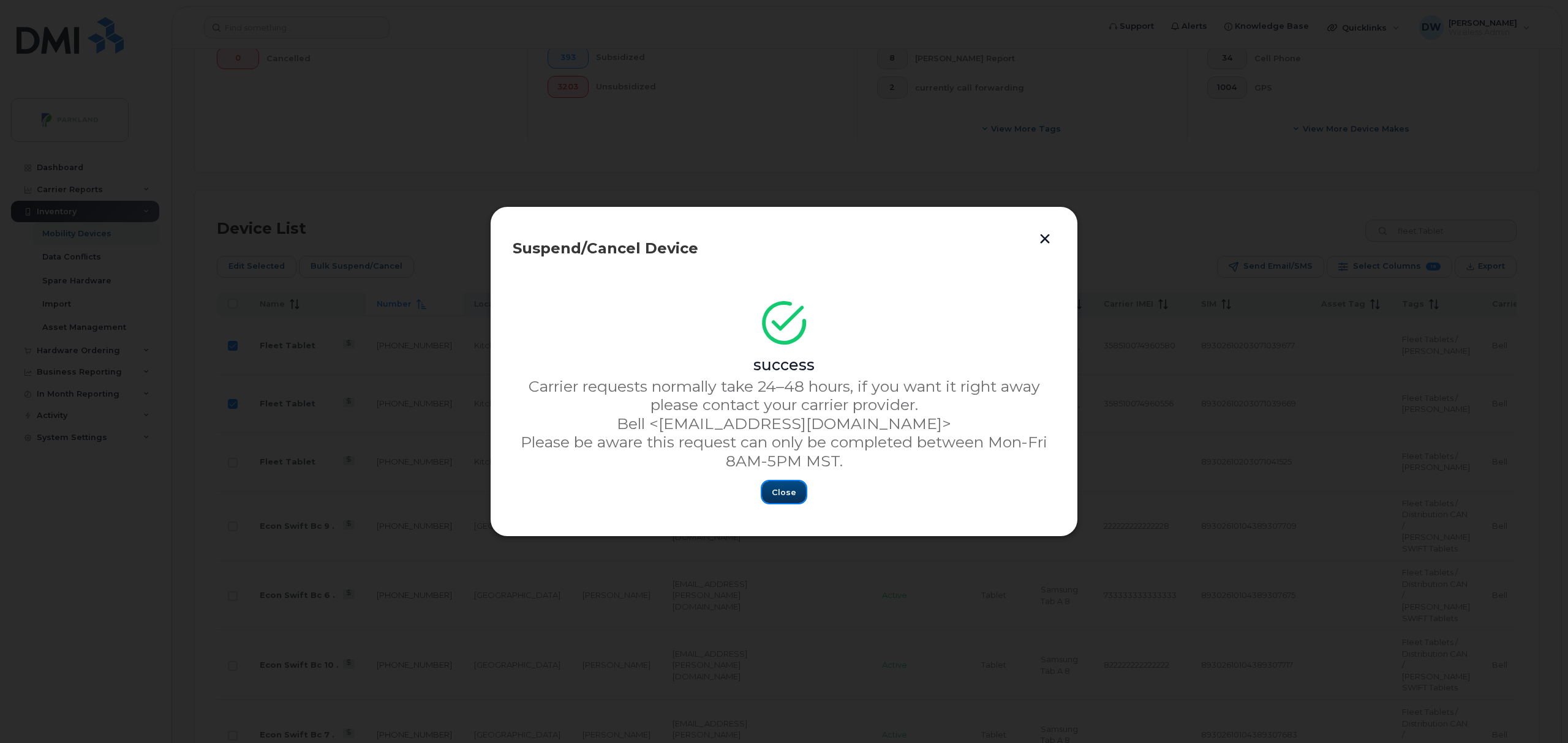
click at [784, 494] on span "Close" at bounding box center [783, 493] width 24 height 12
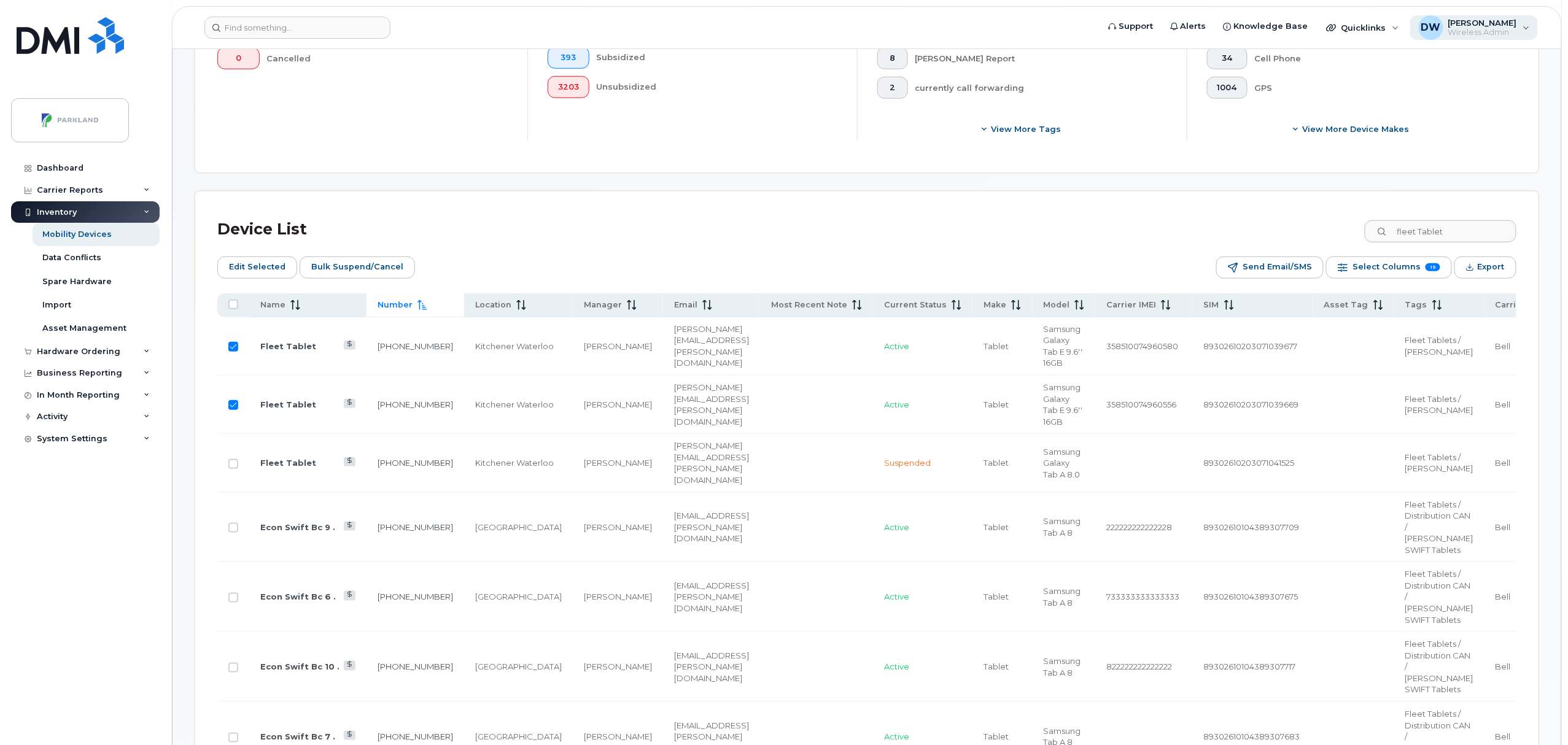
click at [1483, 32] on span "Wireless Admin" at bounding box center [1482, 32] width 69 height 10
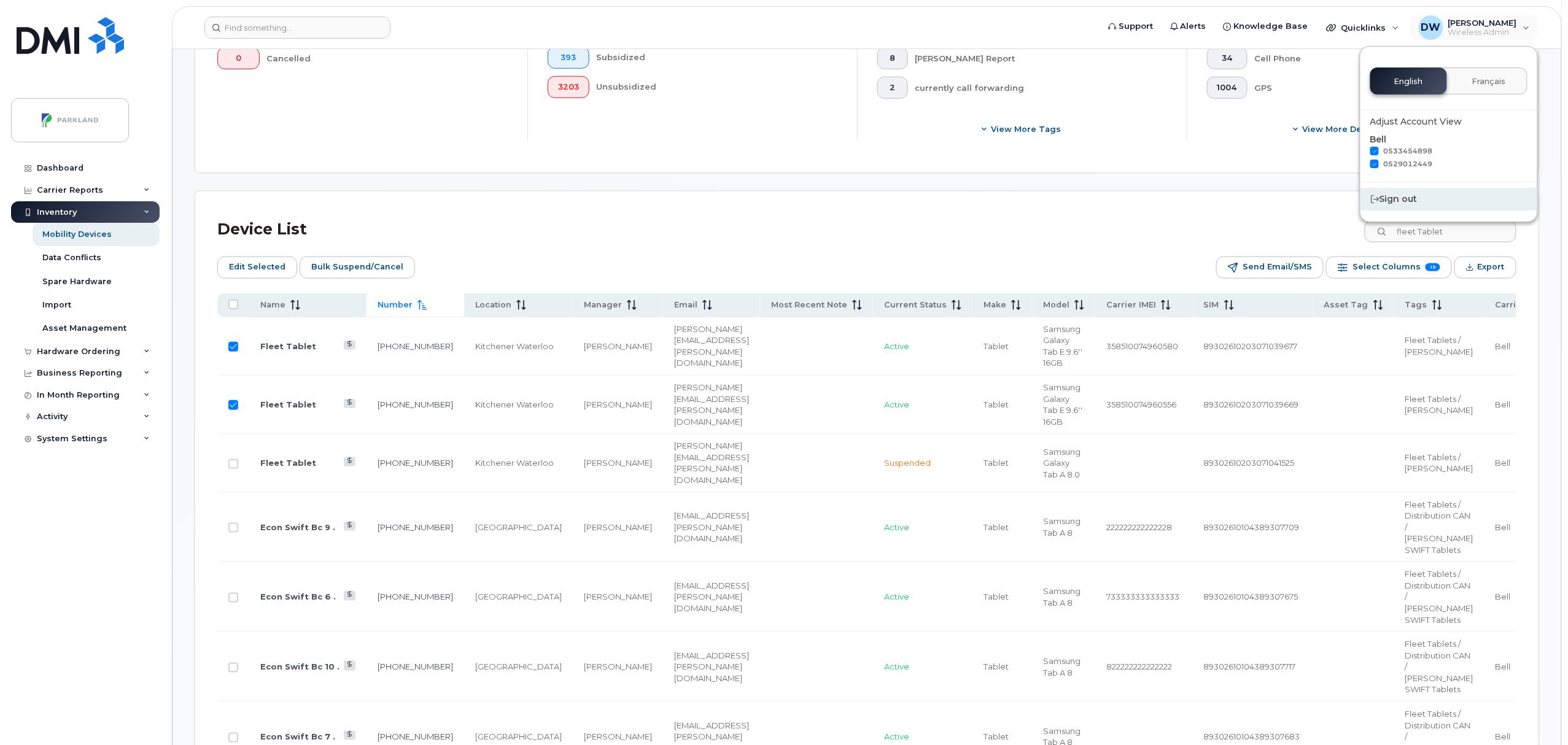
click at [1402, 202] on div "Sign out" at bounding box center [1449, 198] width 177 height 22
